Goal: Use online tool/utility: Utilize a website feature to perform a specific function

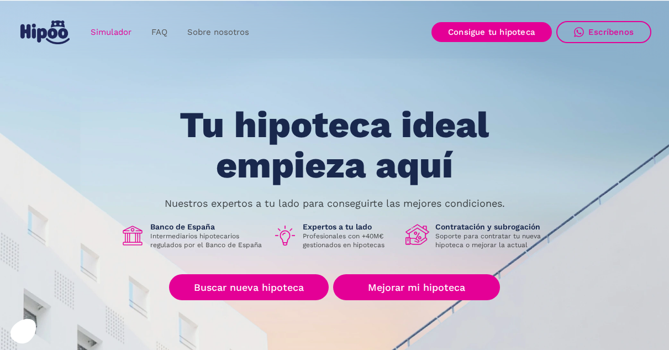
click at [117, 29] on link "Simulador" at bounding box center [111, 33] width 61 height 22
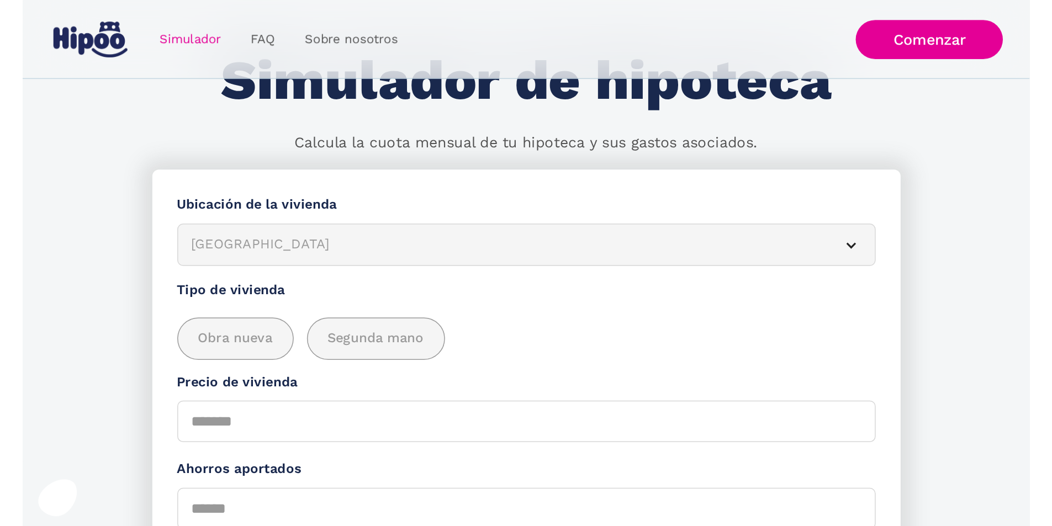
scroll to position [55, 0]
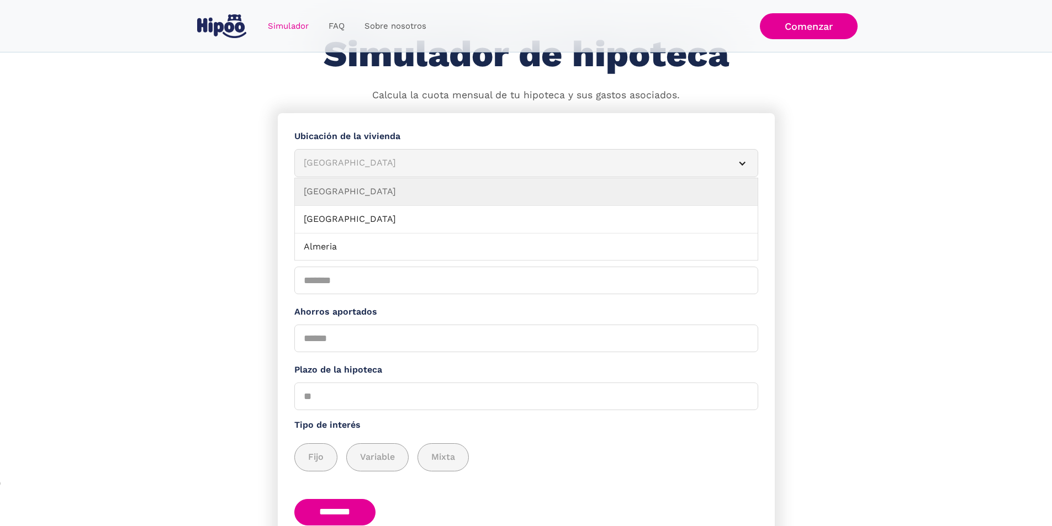
click at [373, 167] on div "[GEOGRAPHIC_DATA]" at bounding box center [513, 163] width 419 height 14
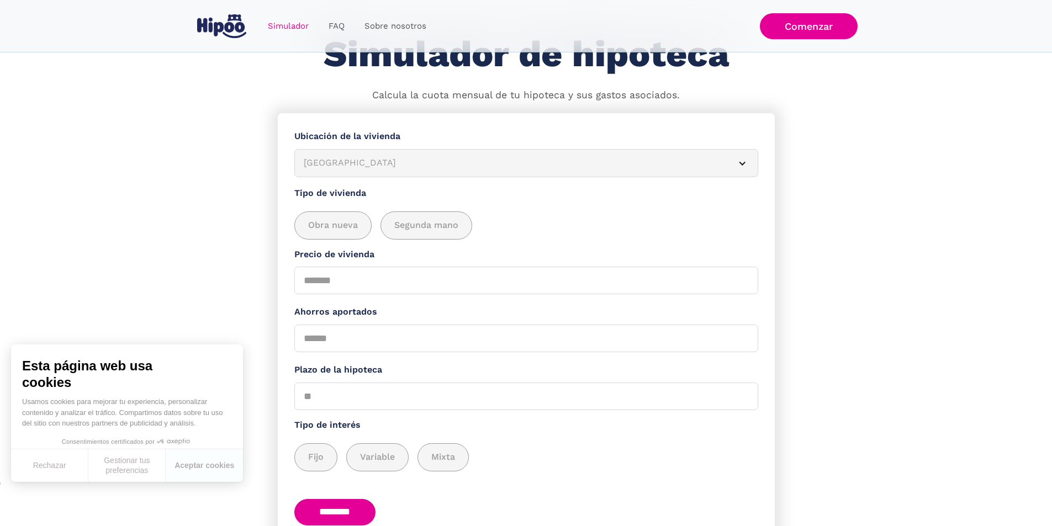
click at [373, 167] on div "[GEOGRAPHIC_DATA]" at bounding box center [513, 163] width 419 height 14
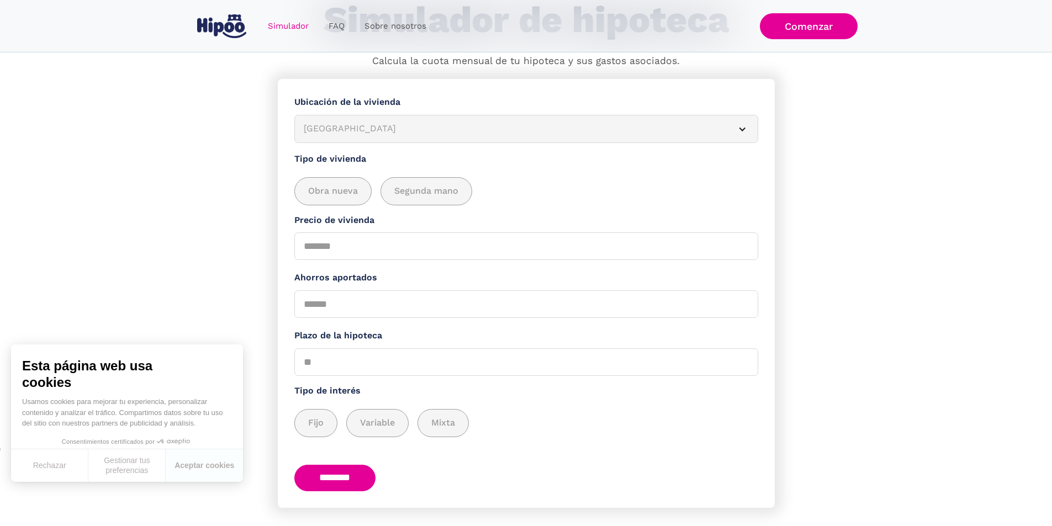
scroll to position [124, 0]
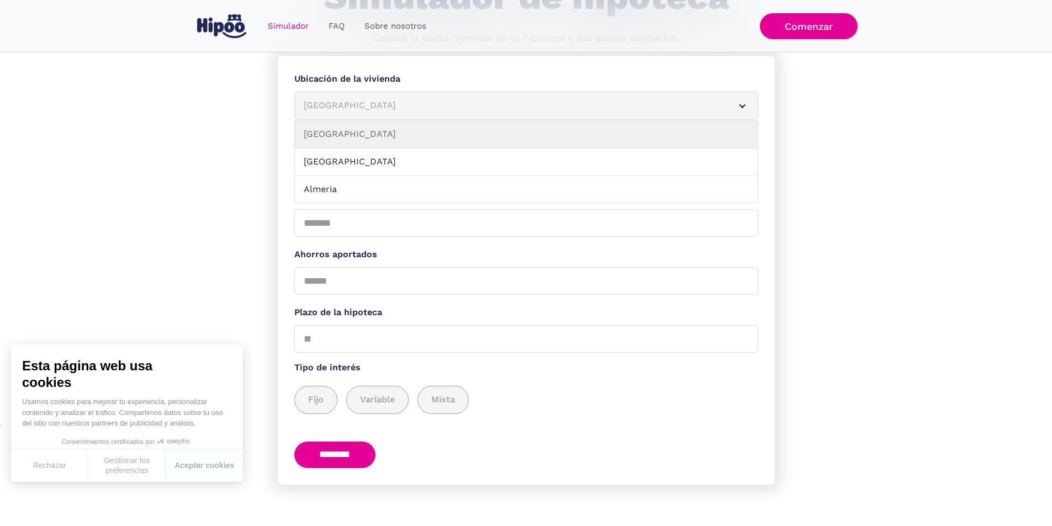
click at [380, 99] on div "[GEOGRAPHIC_DATA]" at bounding box center [513, 106] width 419 height 14
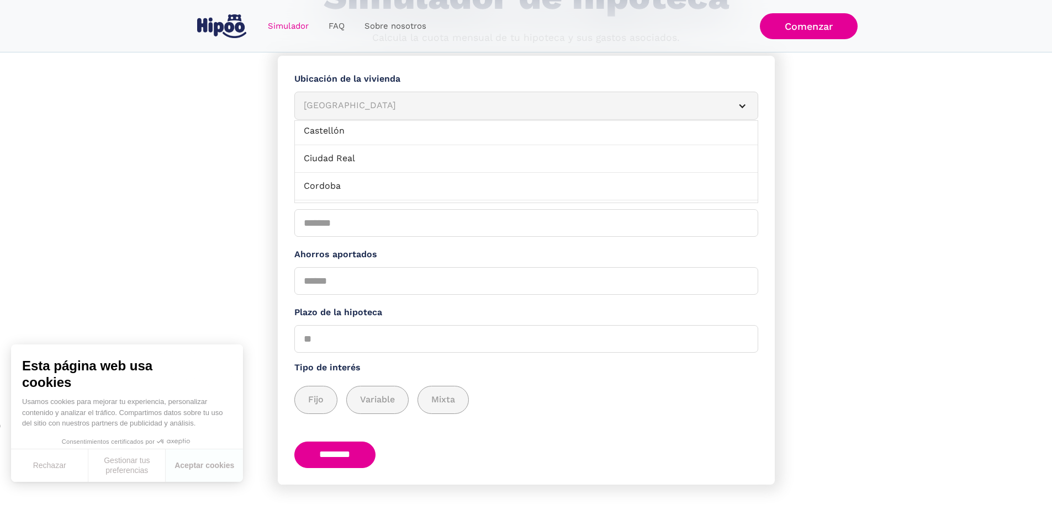
scroll to position [276, 0]
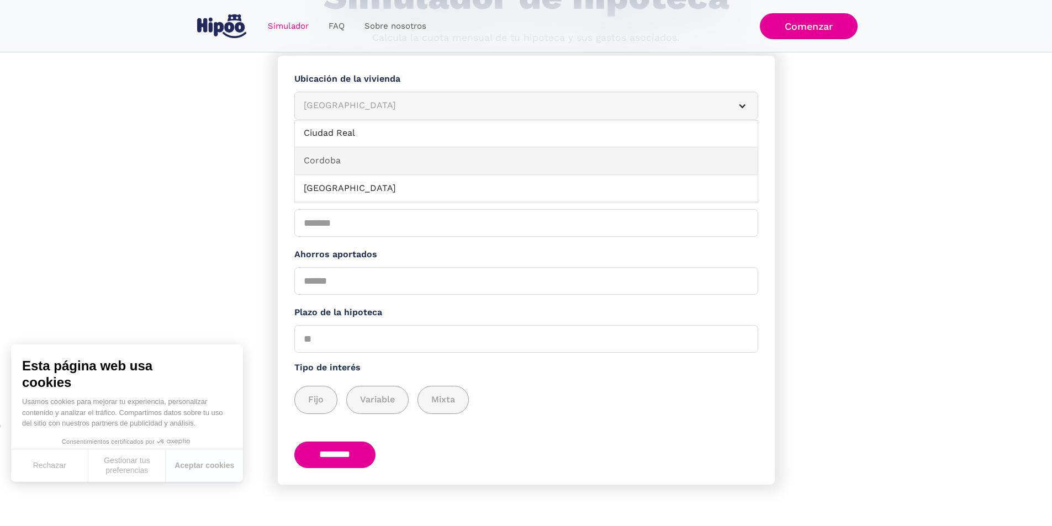
click at [344, 159] on link "Cordoba" at bounding box center [526, 161] width 463 height 28
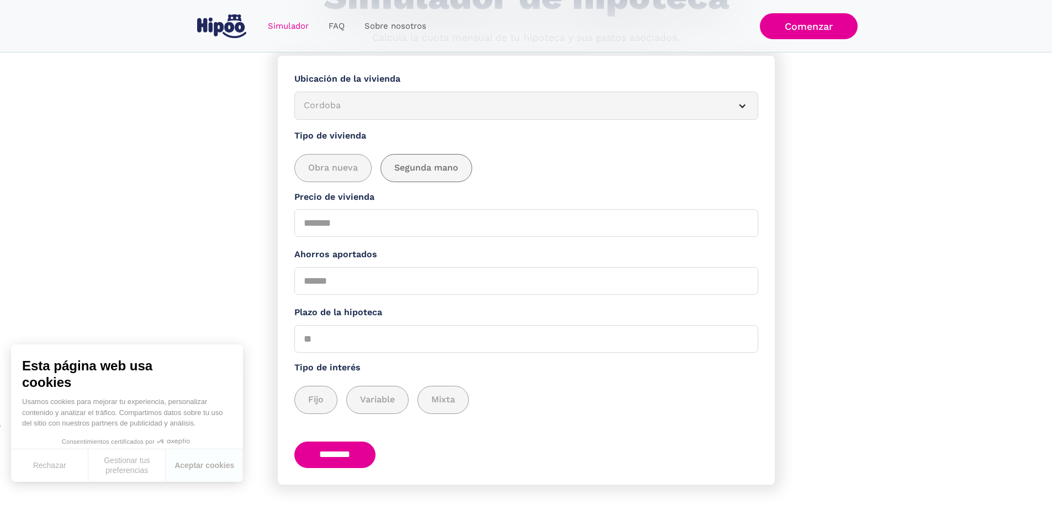
click at [404, 164] on span "Segunda mano" at bounding box center [426, 168] width 64 height 14
click at [318, 274] on input "Ahorros aportados" at bounding box center [526, 281] width 464 height 28
drag, startPoint x: 316, startPoint y: 277, endPoint x: 299, endPoint y: 274, distance: 17.9
click at [299, 274] on form "**********" at bounding box center [526, 270] width 497 height 429
click at [313, 276] on input "Ahorros aportados" at bounding box center [526, 281] width 464 height 28
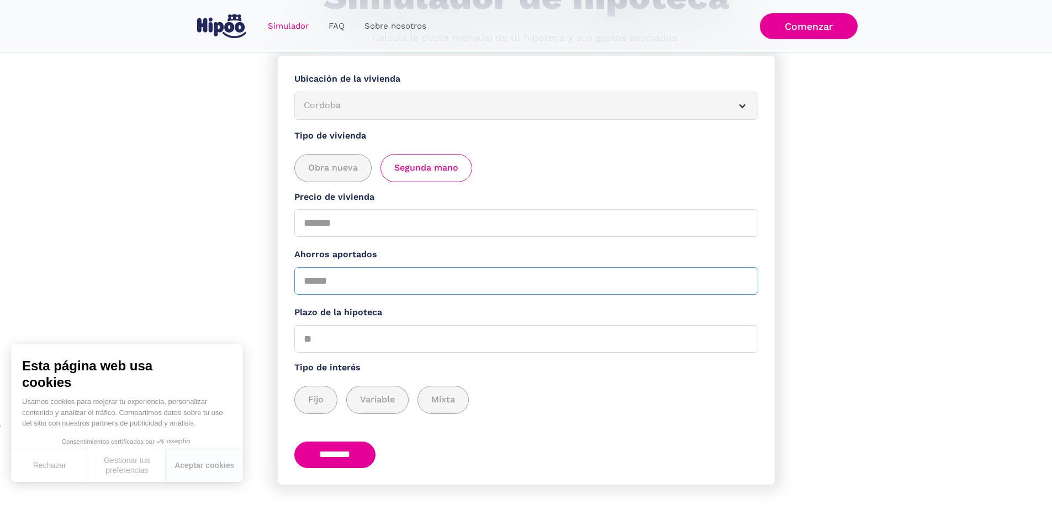
click at [315, 275] on input "Ahorros aportados" at bounding box center [526, 281] width 464 height 28
type input "*****"
click at [357, 336] on input "Plazo de la hipoteca" at bounding box center [526, 339] width 464 height 28
type input "**"
click at [443, 349] on span "Mixta" at bounding box center [443, 400] width 24 height 14
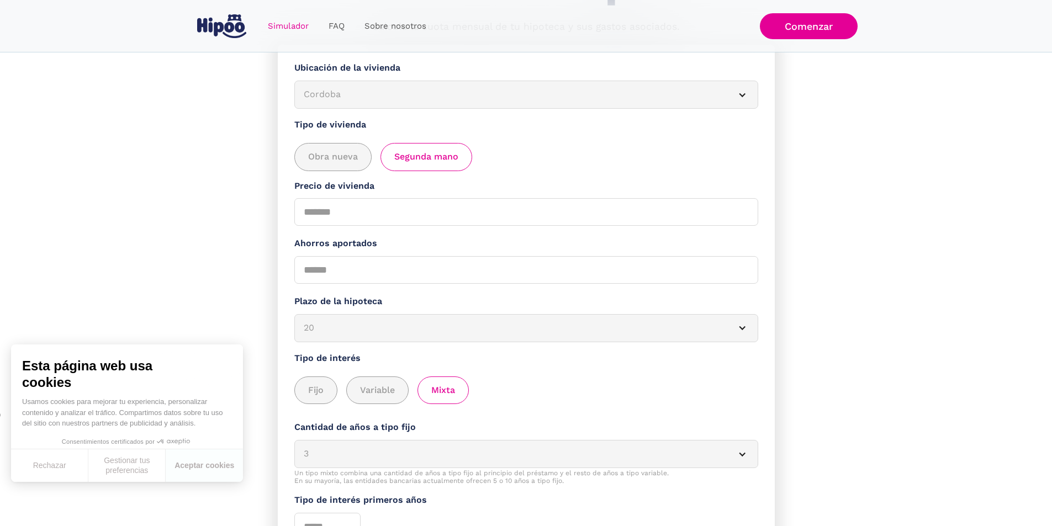
click at [613, 349] on div "Fijo Variable Mixta" at bounding box center [526, 391] width 464 height 28
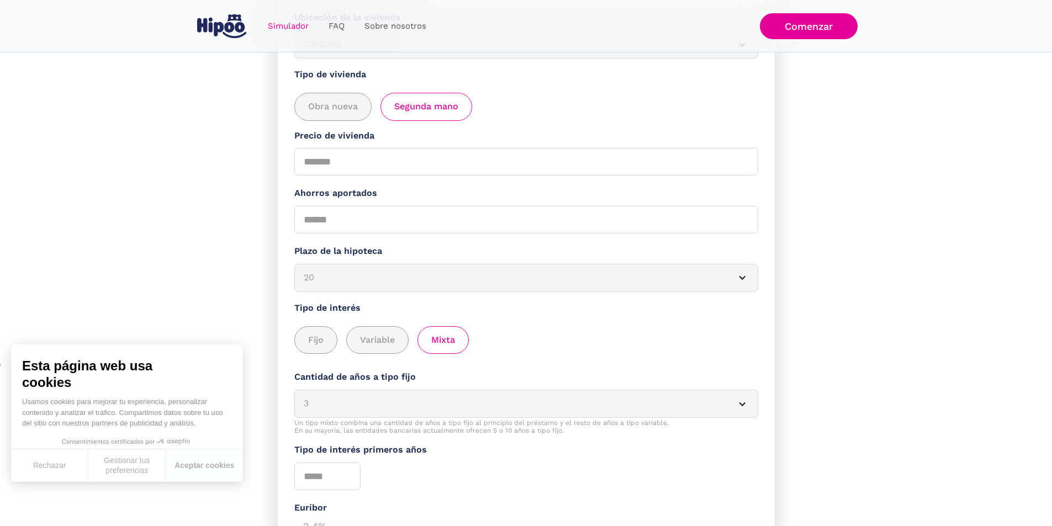
scroll to position [289, 0]
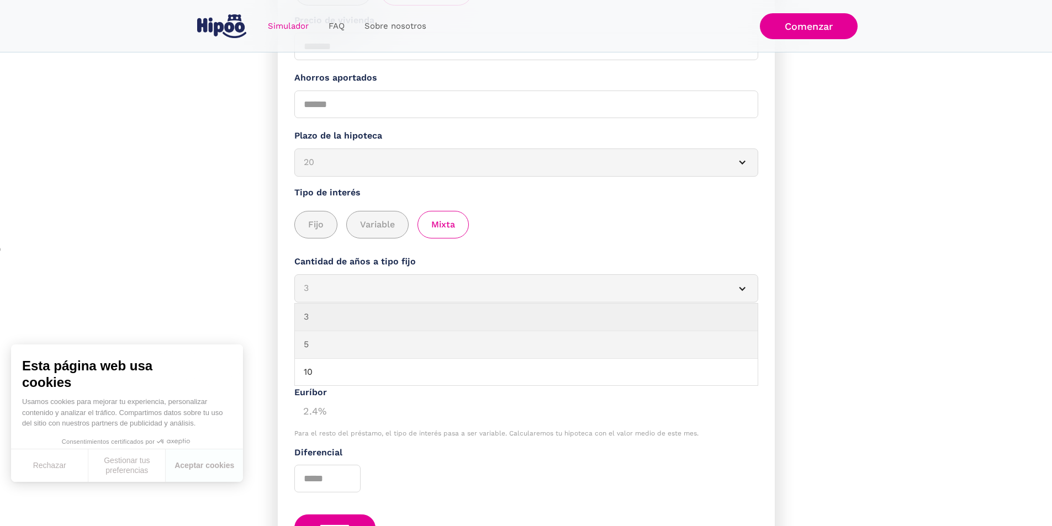
click at [409, 349] on link "5" at bounding box center [526, 345] width 463 height 28
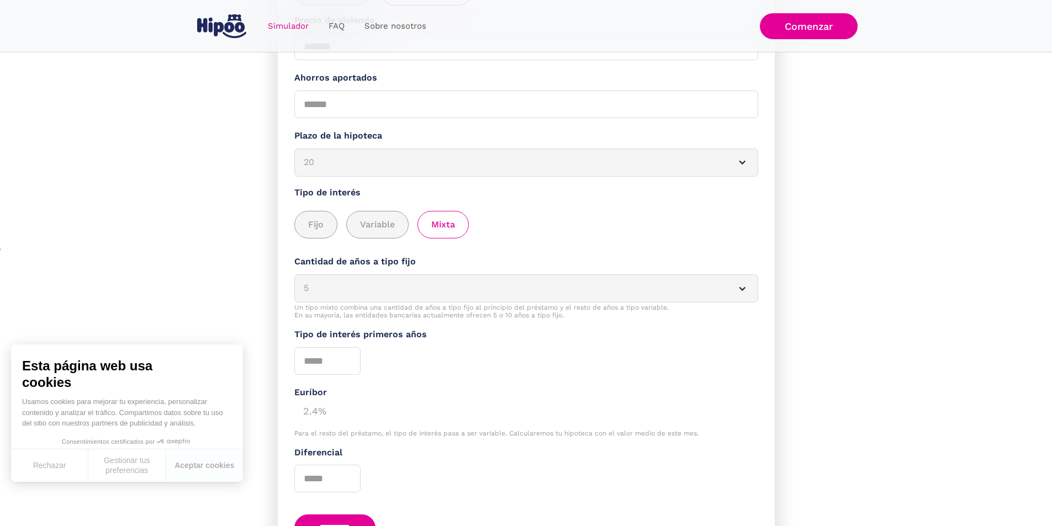
click at [478, 349] on div "Tipo de interés primeros años" at bounding box center [526, 351] width 464 height 47
click at [530, 239] on div "Fijo Variable Mixta" at bounding box center [526, 225] width 464 height 28
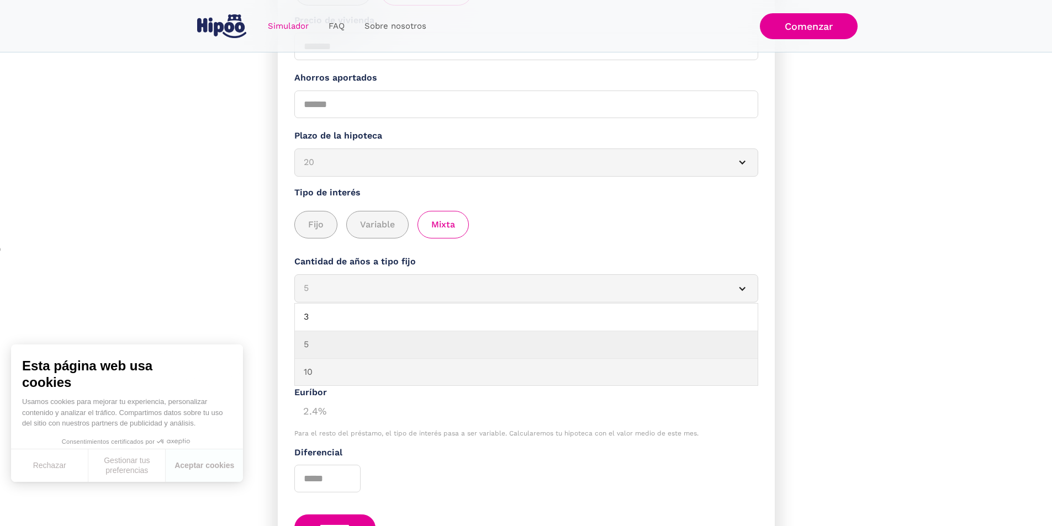
scroll to position [1, 0]
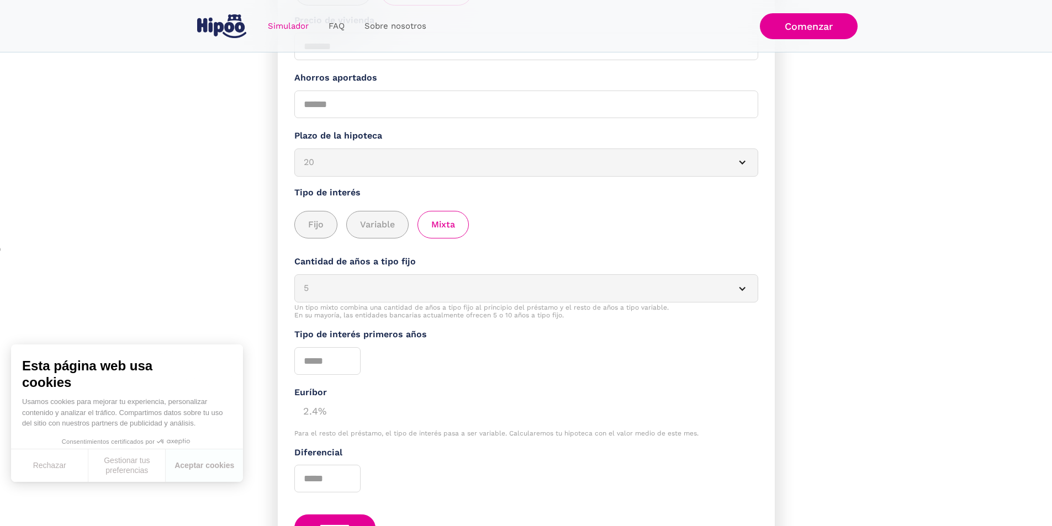
click at [668, 234] on div "Fijo Variable Mixta" at bounding box center [526, 225] width 464 height 28
click at [520, 349] on div "Diferencial" at bounding box center [526, 469] width 464 height 47
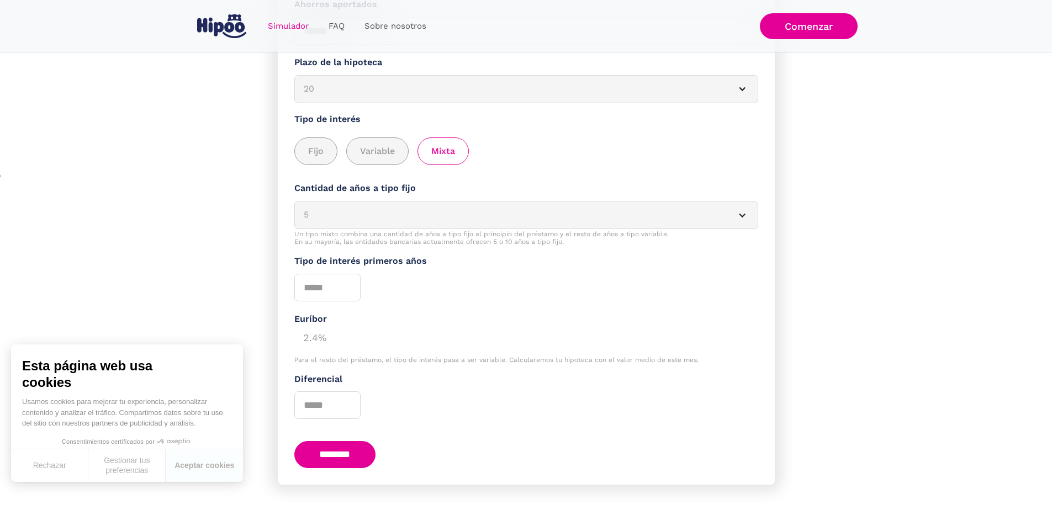
scroll to position [374, 0]
click at [368, 349] on input "********" at bounding box center [335, 454] width 82 height 27
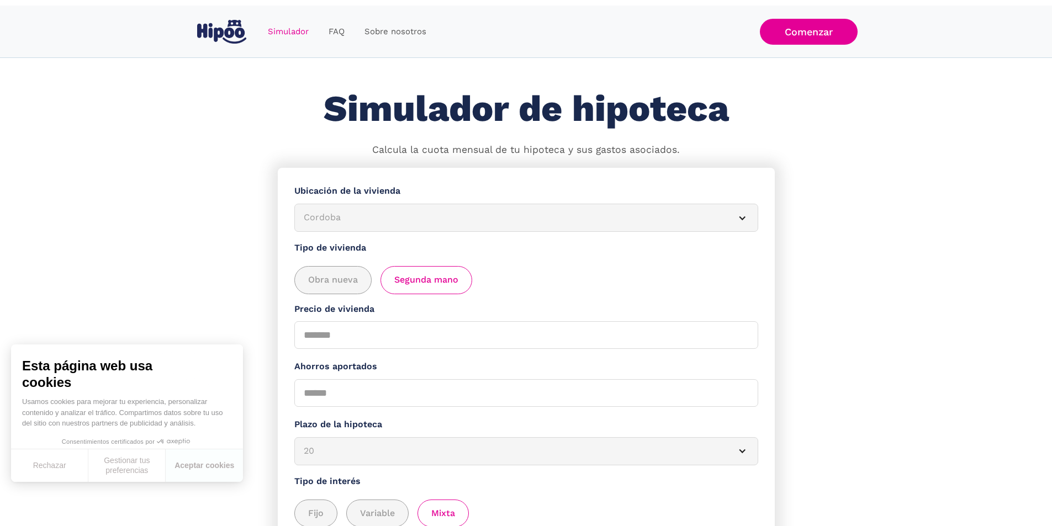
scroll to position [0, 0]
click at [575, 281] on div "Obra nueva Segunda mano" at bounding box center [526, 281] width 464 height 28
click at [436, 287] on span "Segunda mano" at bounding box center [426, 281] width 64 height 14
click at [556, 284] on div "Obra nueva Segunda mano" at bounding box center [526, 281] width 464 height 28
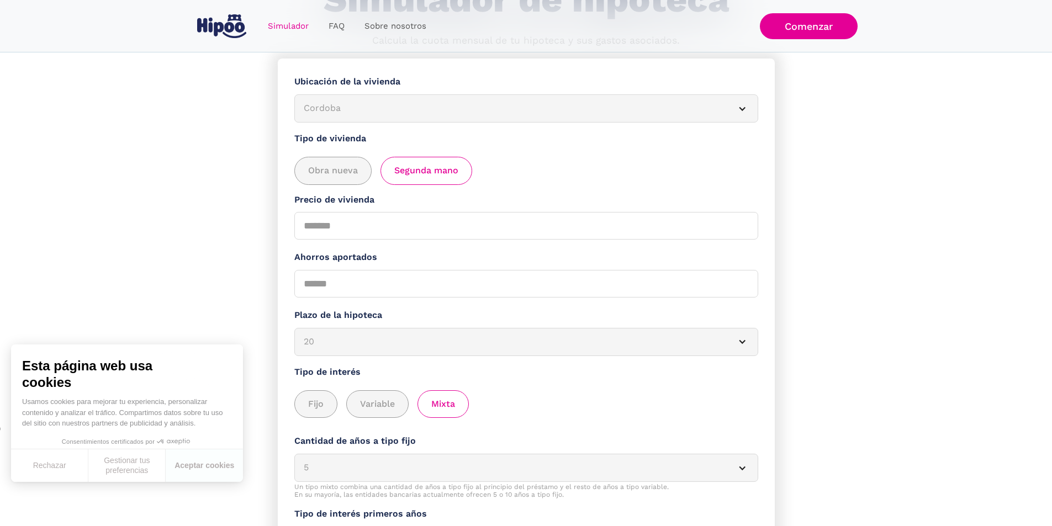
scroll to position [110, 0]
click at [534, 239] on input "Precio de vivienda" at bounding box center [526, 226] width 464 height 28
type input "******"
click at [553, 193] on form "**********" at bounding box center [526, 397] width 497 height 679
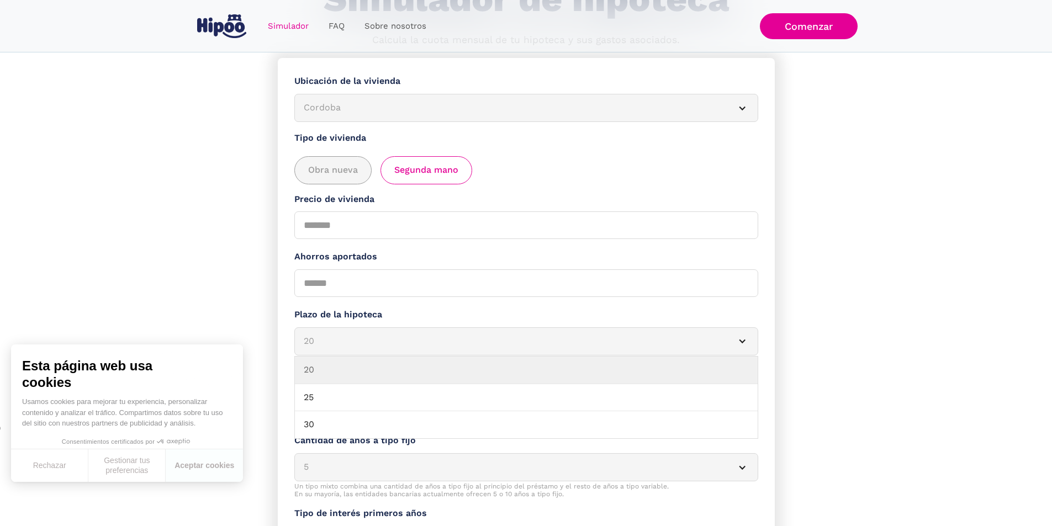
click at [668, 343] on div "Simulador Form" at bounding box center [742, 341] width 9 height 9
click at [356, 348] on div "20" at bounding box center [513, 342] width 419 height 14
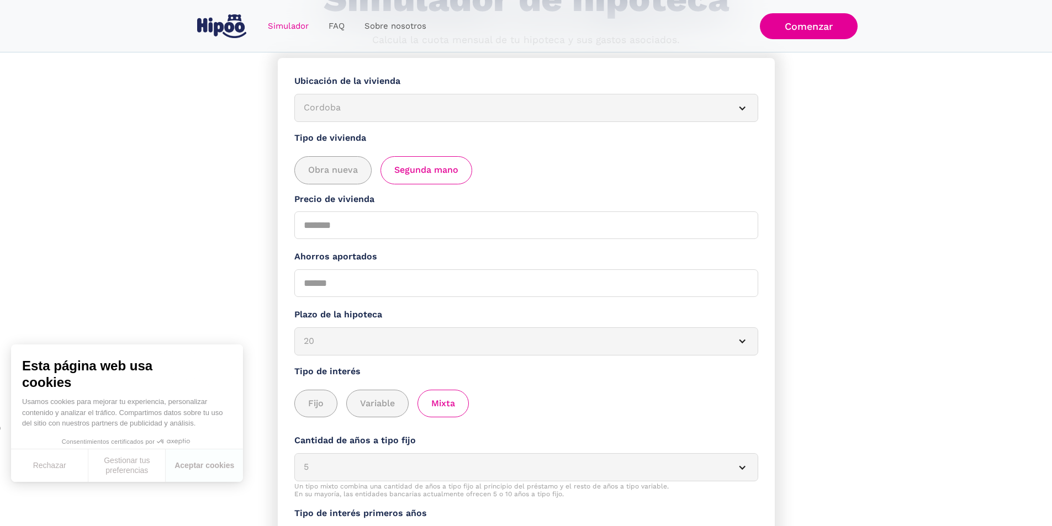
click at [356, 348] on div "20" at bounding box center [513, 342] width 419 height 14
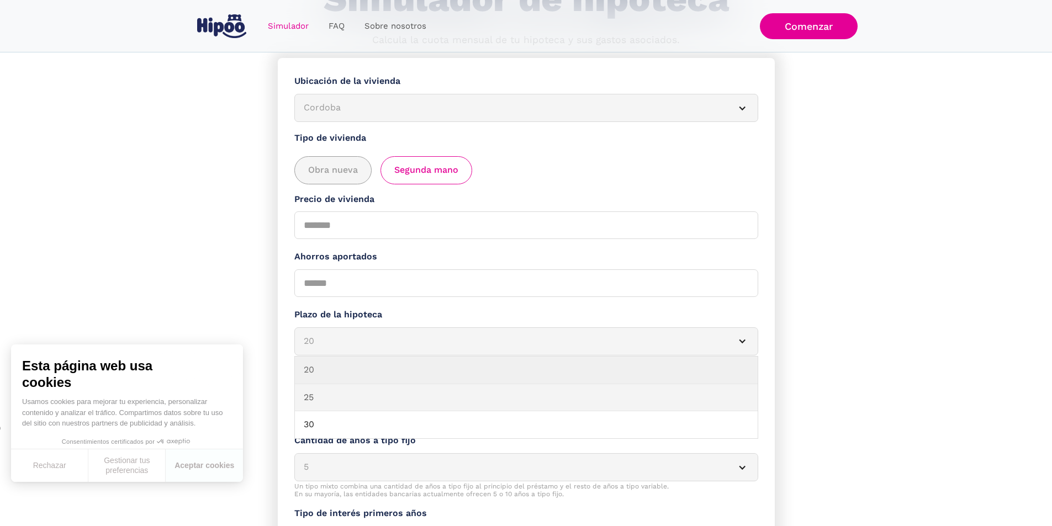
click at [330, 349] on link "25" at bounding box center [526, 398] width 463 height 28
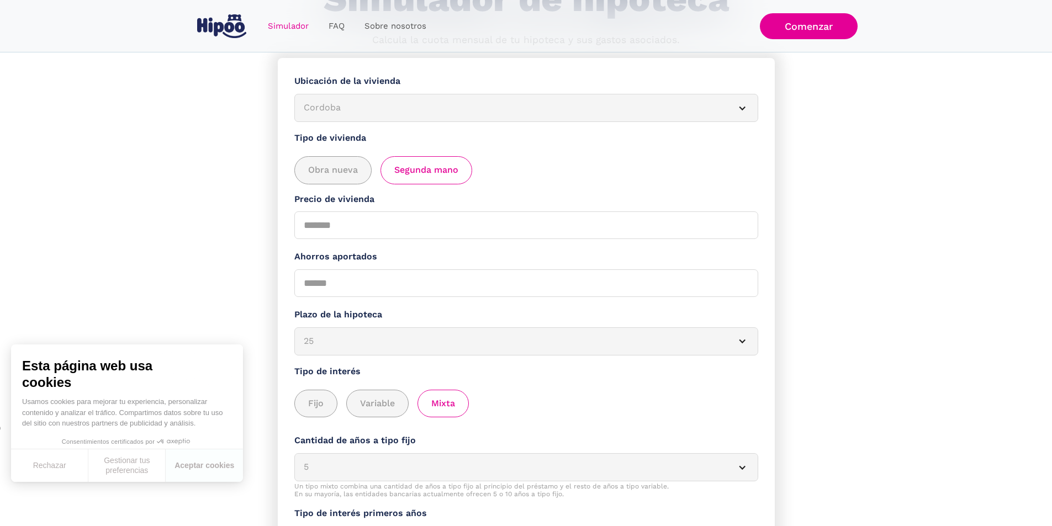
click at [547, 349] on div "Fijo Variable Mixta" at bounding box center [526, 404] width 464 height 28
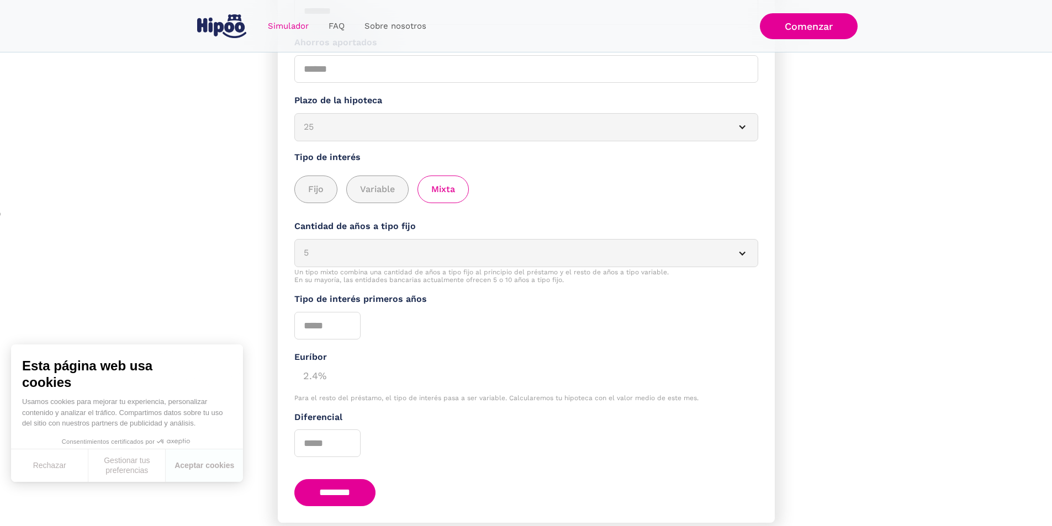
scroll to position [331, 0]
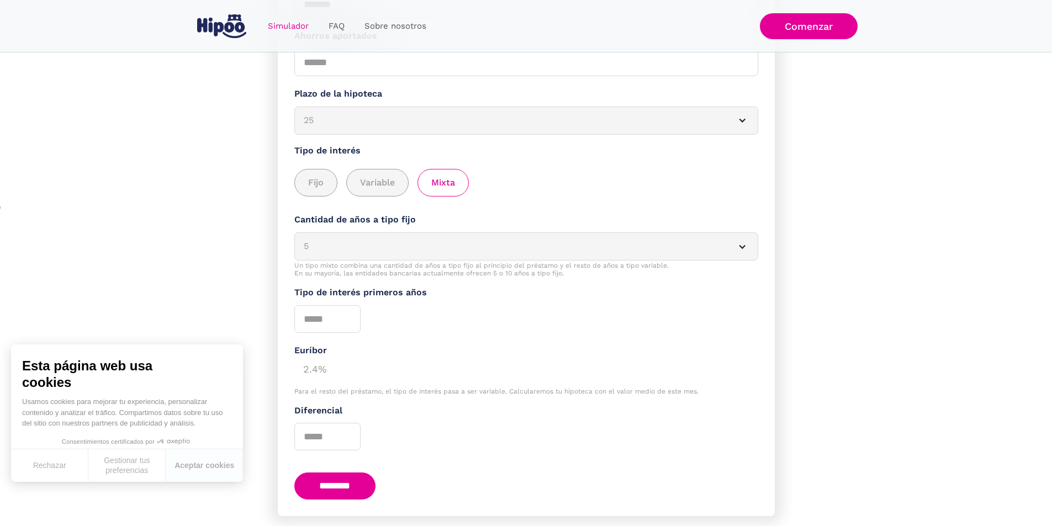
click at [368, 349] on input "********" at bounding box center [335, 486] width 82 height 27
type input "*"
click at [353, 322] on input "*" at bounding box center [327, 319] width 66 height 28
click at [307, 349] on div "2.4%" at bounding box center [526, 368] width 464 height 22
click at [315, 349] on div "2.4%" at bounding box center [526, 368] width 464 height 22
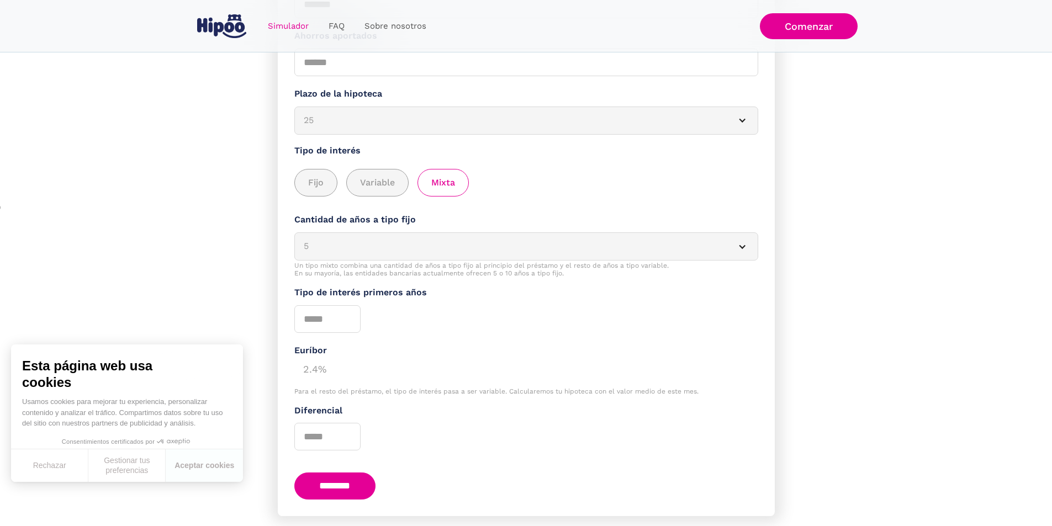
click at [310, 349] on div "2.4%" at bounding box center [526, 368] width 464 height 22
click at [320, 329] on input "*" at bounding box center [327, 319] width 66 height 28
click at [344, 349] on input "********" at bounding box center [335, 486] width 82 height 27
click at [350, 349] on input "*" at bounding box center [327, 437] width 66 height 28
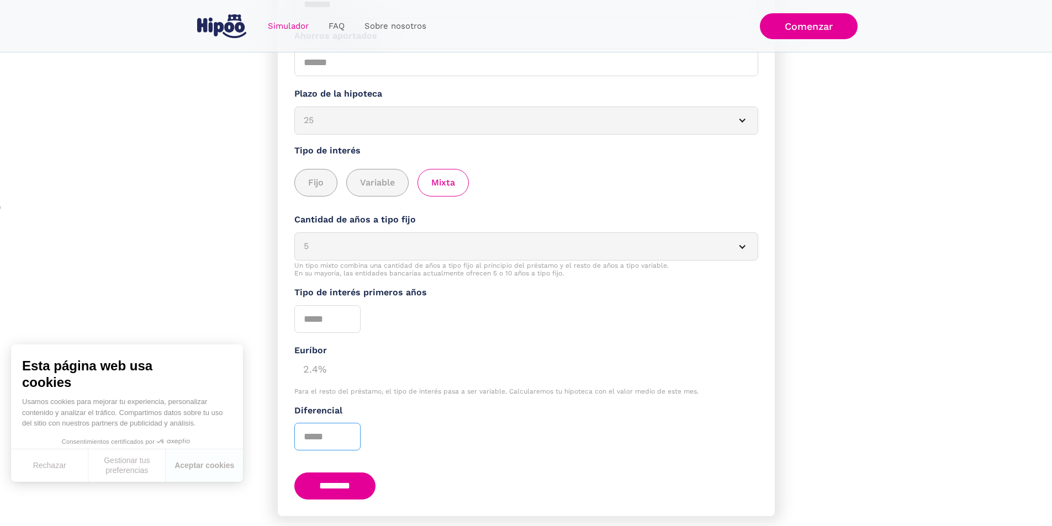
click at [350, 349] on input "*" at bounding box center [327, 437] width 66 height 28
click at [354, 349] on input "*" at bounding box center [327, 437] width 66 height 28
type input "*"
click at [354, 349] on input "*" at bounding box center [327, 437] width 66 height 28
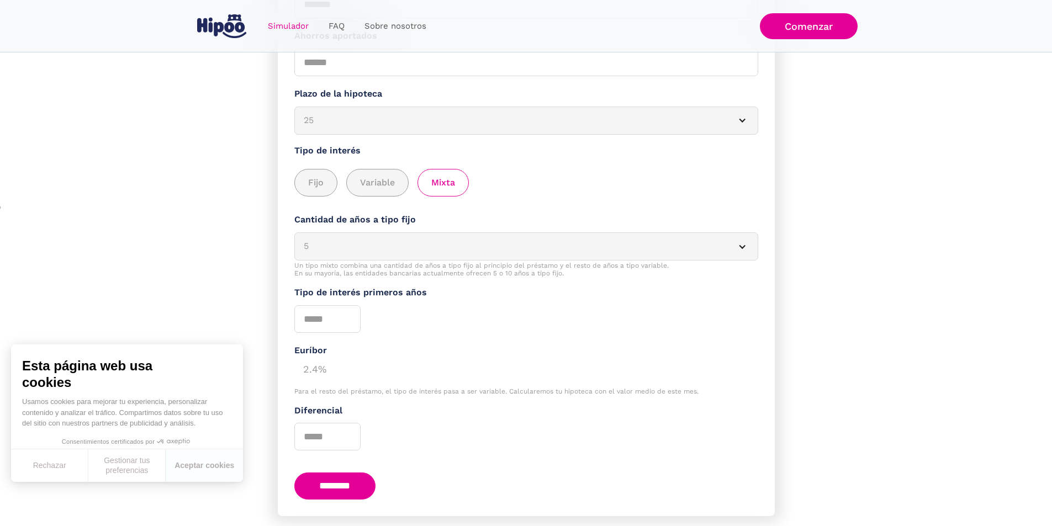
click at [352, 349] on input "********" at bounding box center [335, 486] width 82 height 27
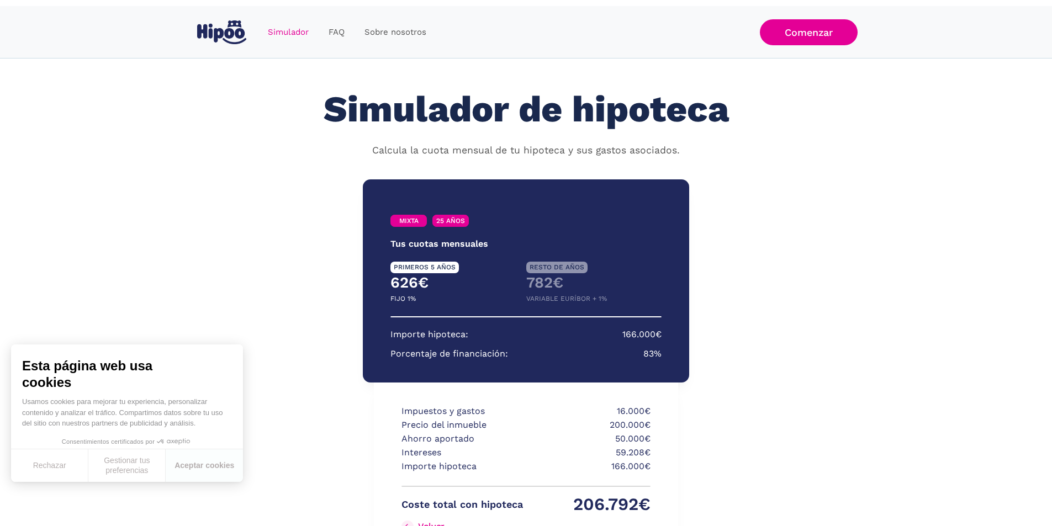
scroll to position [139, 0]
